Goal: Navigation & Orientation: Find specific page/section

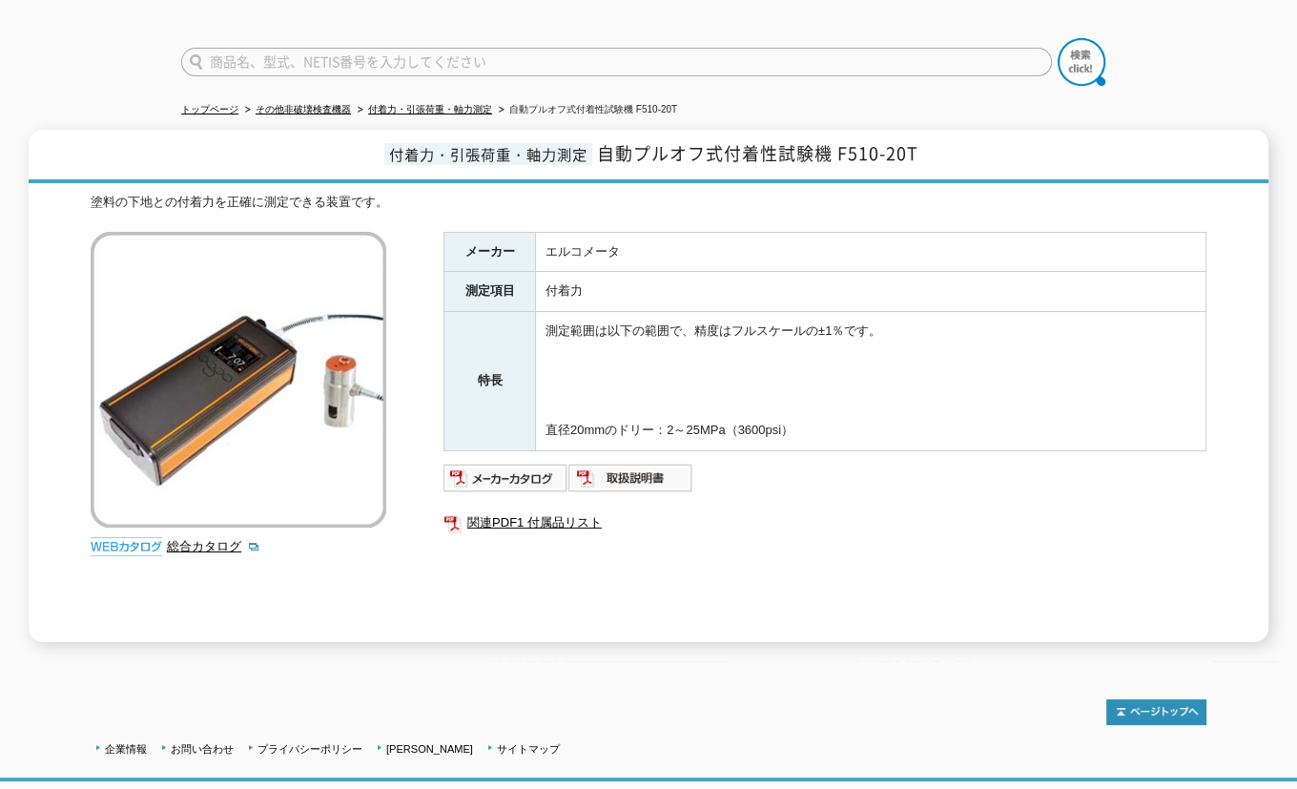
scroll to position [158, 0]
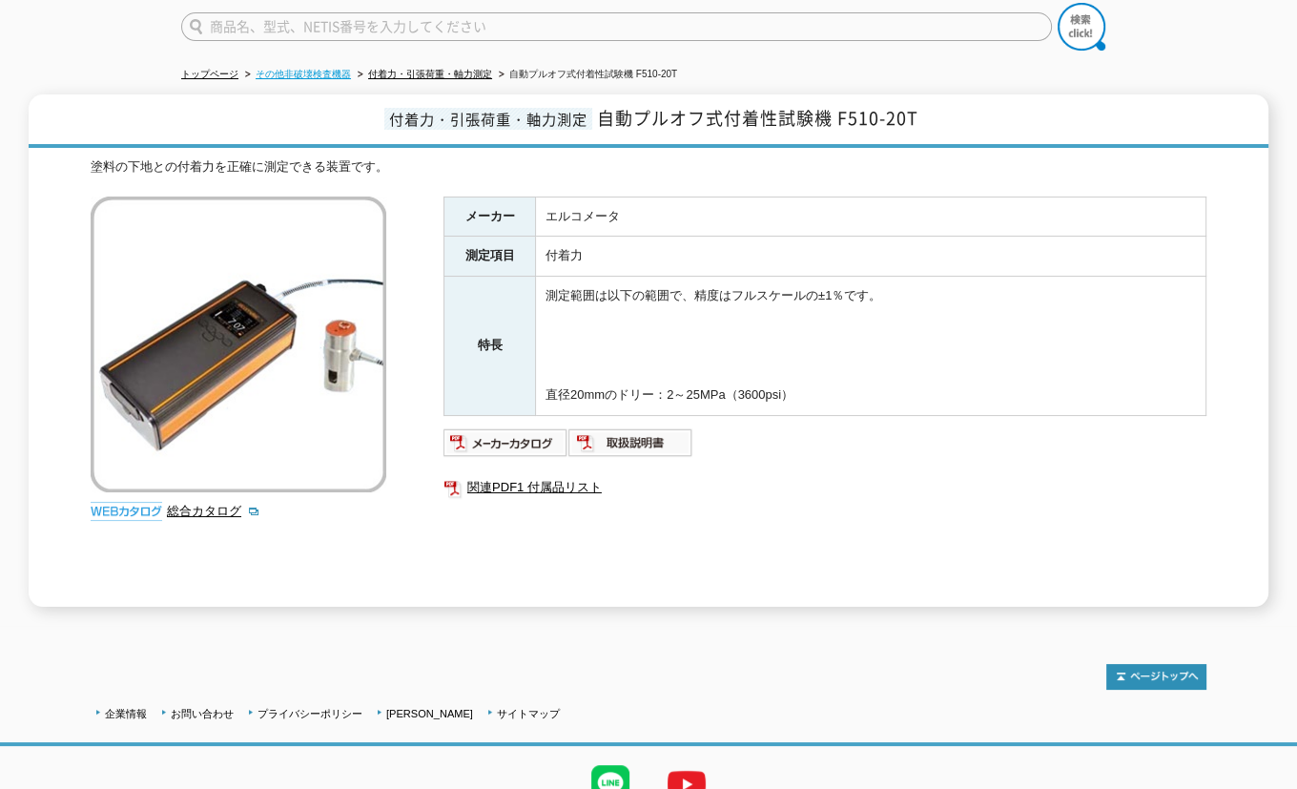
click at [307, 69] on link "その他非破壊検査機器" at bounding box center [303, 74] width 95 height 10
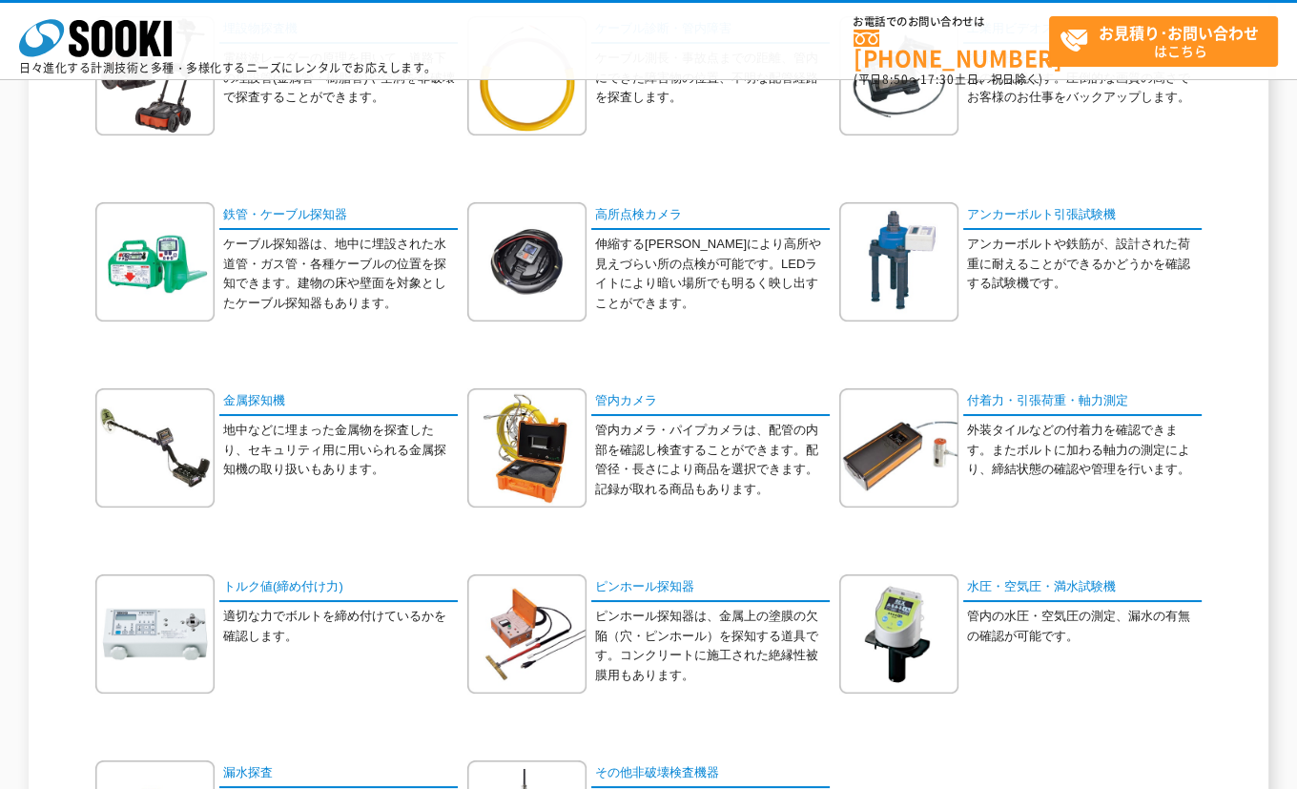
scroll to position [318, 0]
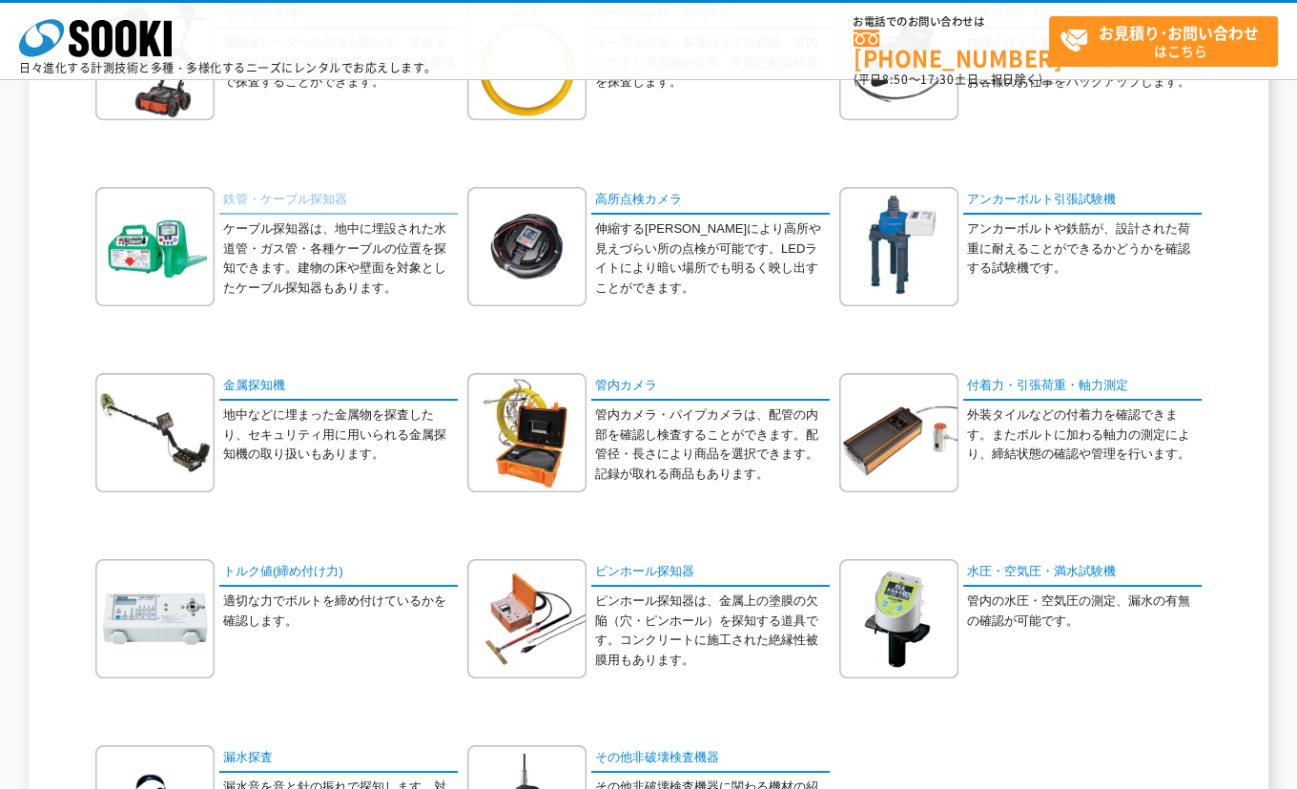
click at [269, 200] on link "鉄管・ケーブル探知器" at bounding box center [338, 201] width 238 height 28
click at [1051, 383] on link "付着力・引張荷重・軸力測定" at bounding box center [1082, 387] width 238 height 28
